Goal: Task Accomplishment & Management: Complete application form

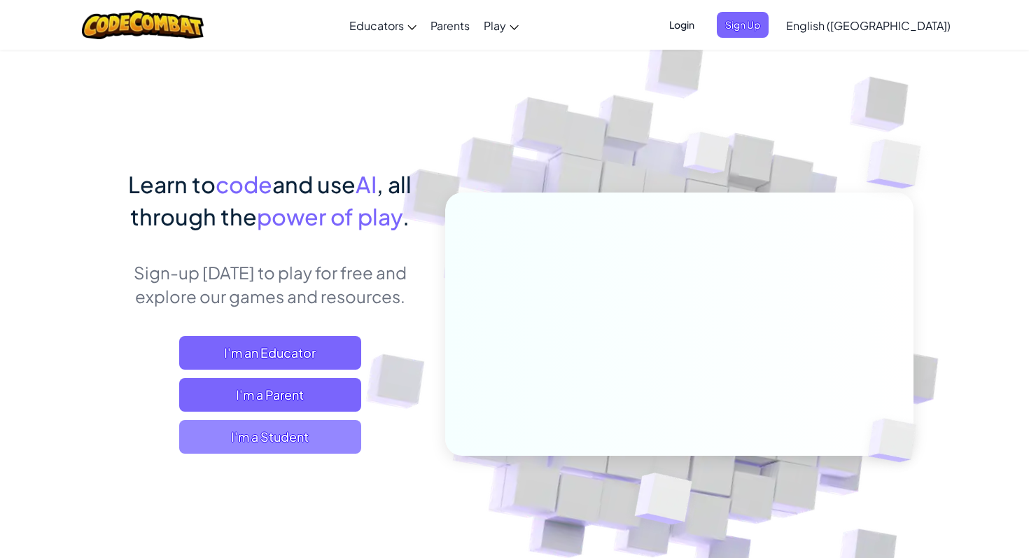
click at [285, 428] on span "I'm a Student" at bounding box center [270, 437] width 182 height 34
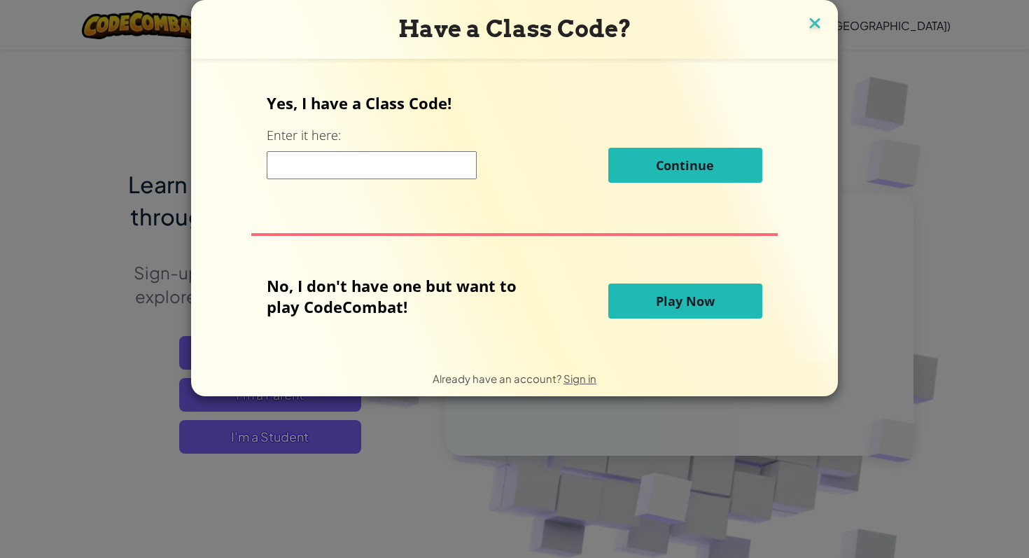
click at [815, 22] on img at bounding box center [814, 24] width 18 height 21
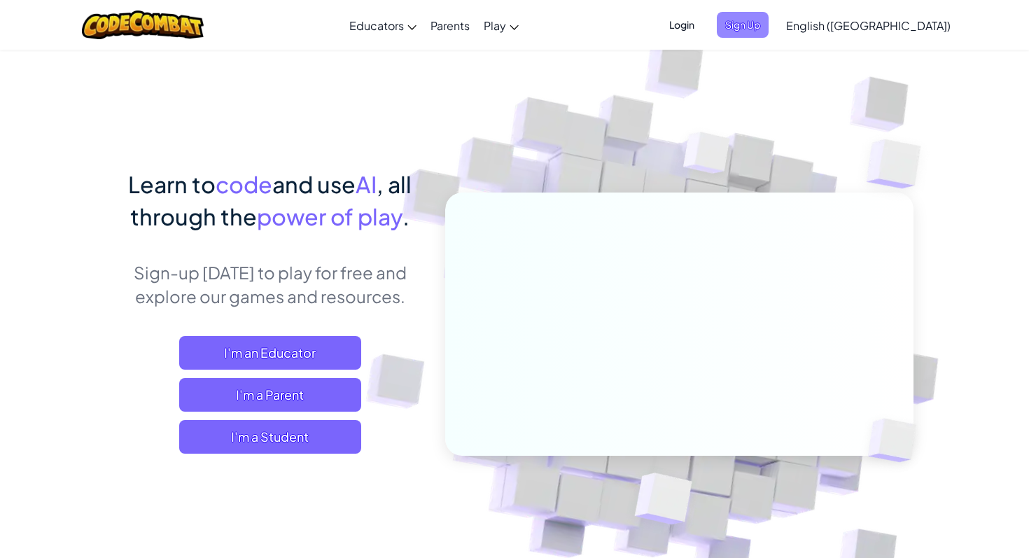
click at [768, 23] on span "Sign Up" at bounding box center [743, 25] width 52 height 26
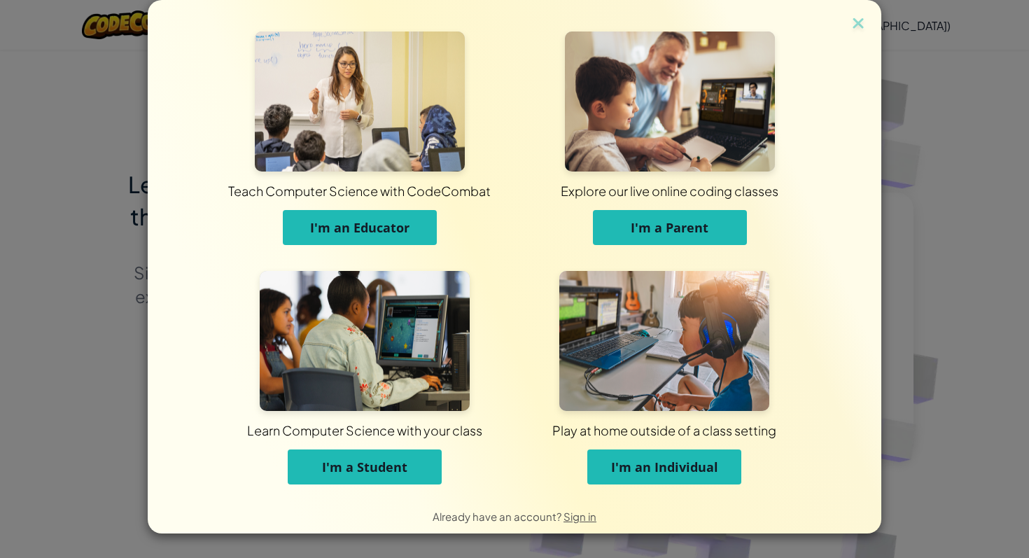
click at [912, 96] on div "Teach Computer Science with CodeCombat I'm an Educator Explore our live online …" at bounding box center [514, 279] width 1029 height 558
click at [857, 24] on img at bounding box center [858, 24] width 18 height 21
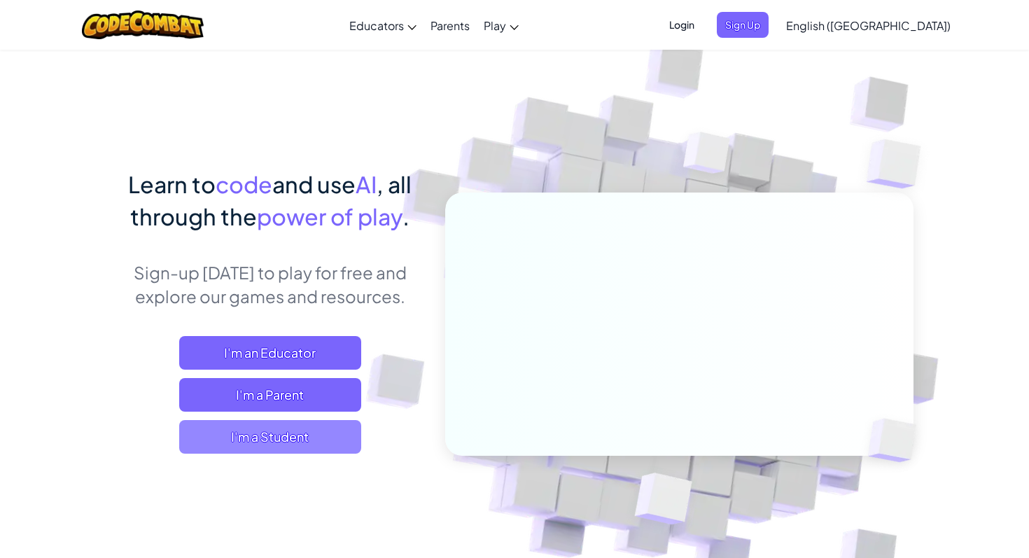
click at [271, 436] on span "I'm a Student" at bounding box center [270, 437] width 182 height 34
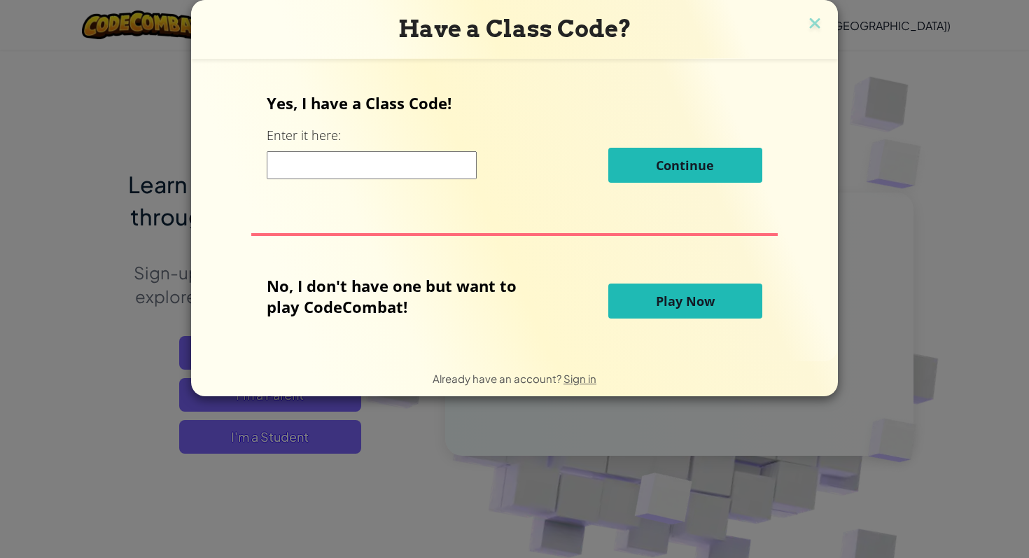
click at [705, 304] on span "Play Now" at bounding box center [685, 300] width 59 height 17
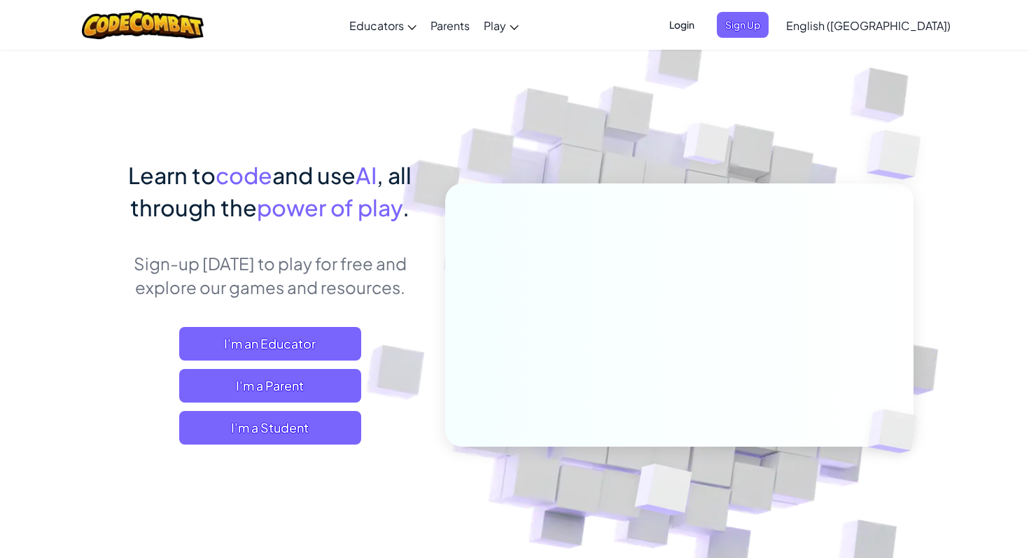
scroll to position [10, 0]
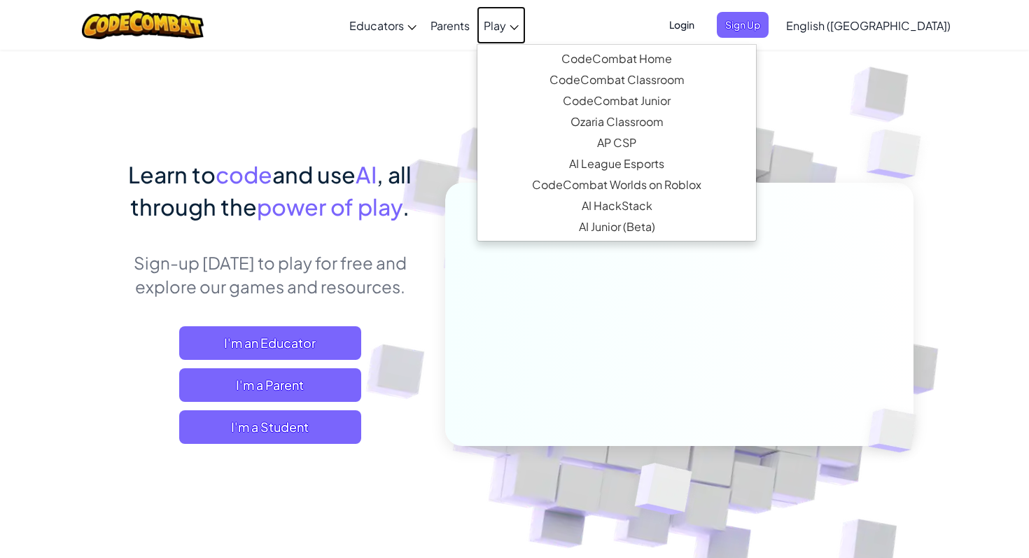
click at [506, 27] on span "Play" at bounding box center [495, 25] width 22 height 15
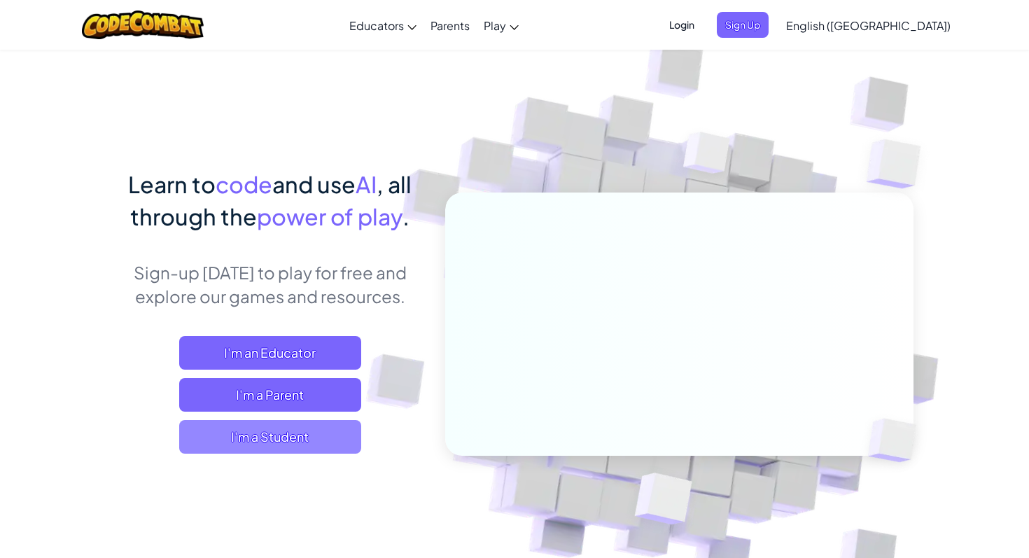
click at [283, 442] on span "I'm a Student" at bounding box center [270, 437] width 182 height 34
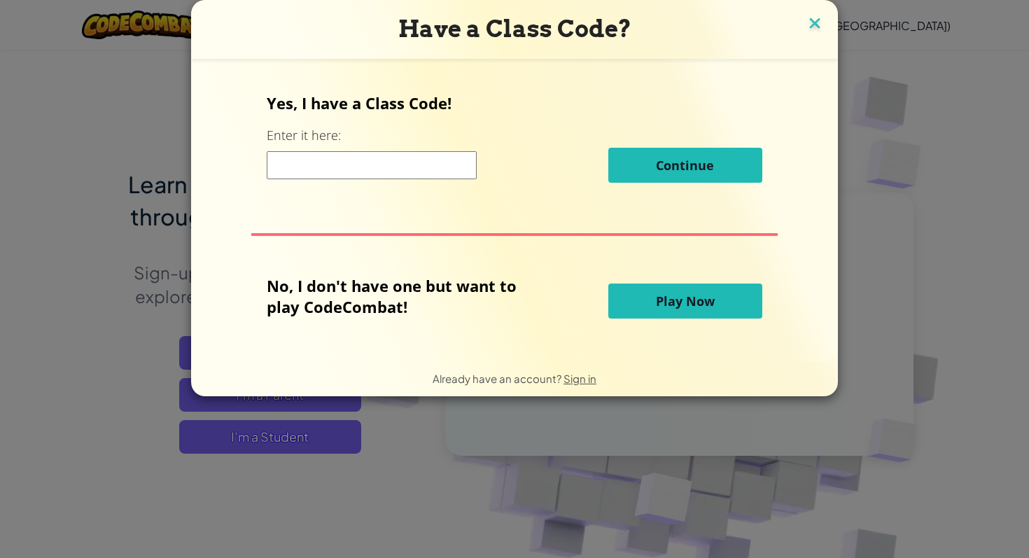
click at [817, 22] on img at bounding box center [814, 24] width 18 height 21
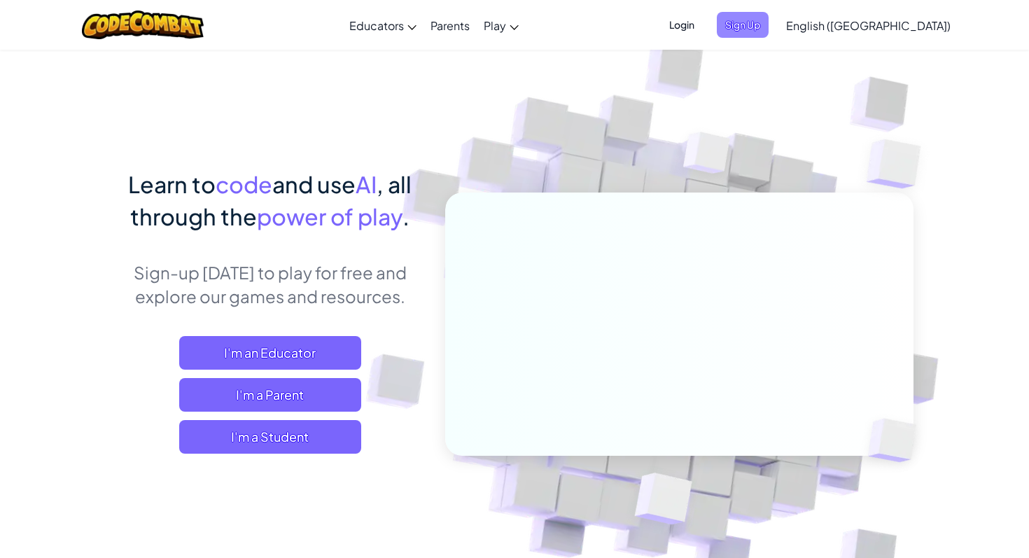
click at [768, 22] on span "Sign Up" at bounding box center [743, 25] width 52 height 26
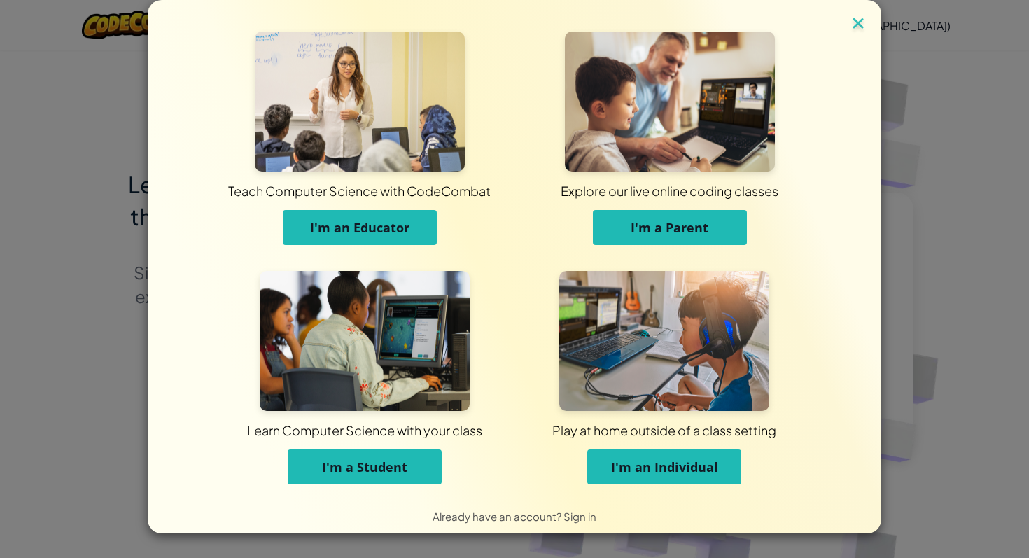
click at [856, 24] on img at bounding box center [858, 24] width 18 height 21
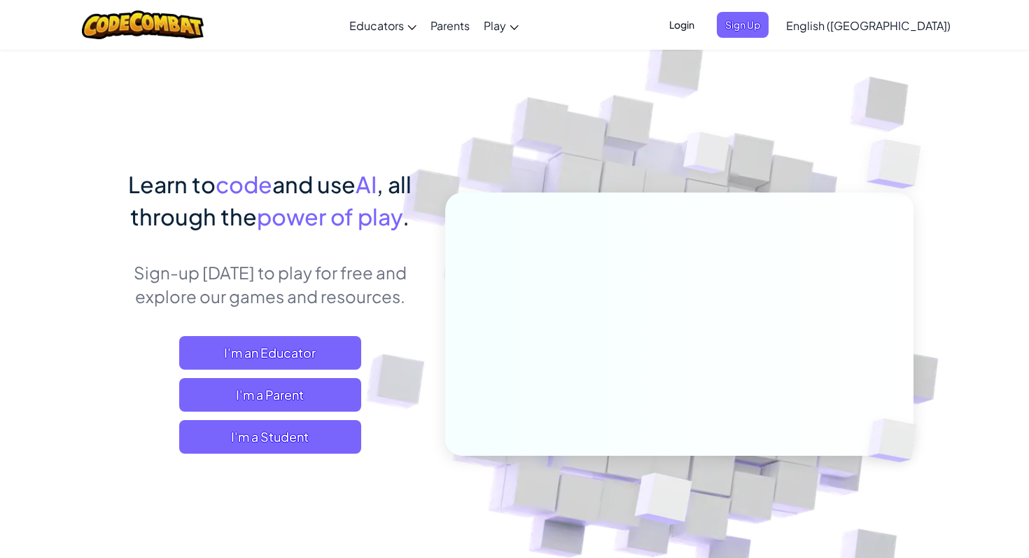
click at [703, 16] on span "Login" at bounding box center [682, 25] width 42 height 26
